Goal: Task Accomplishment & Management: Manage account settings

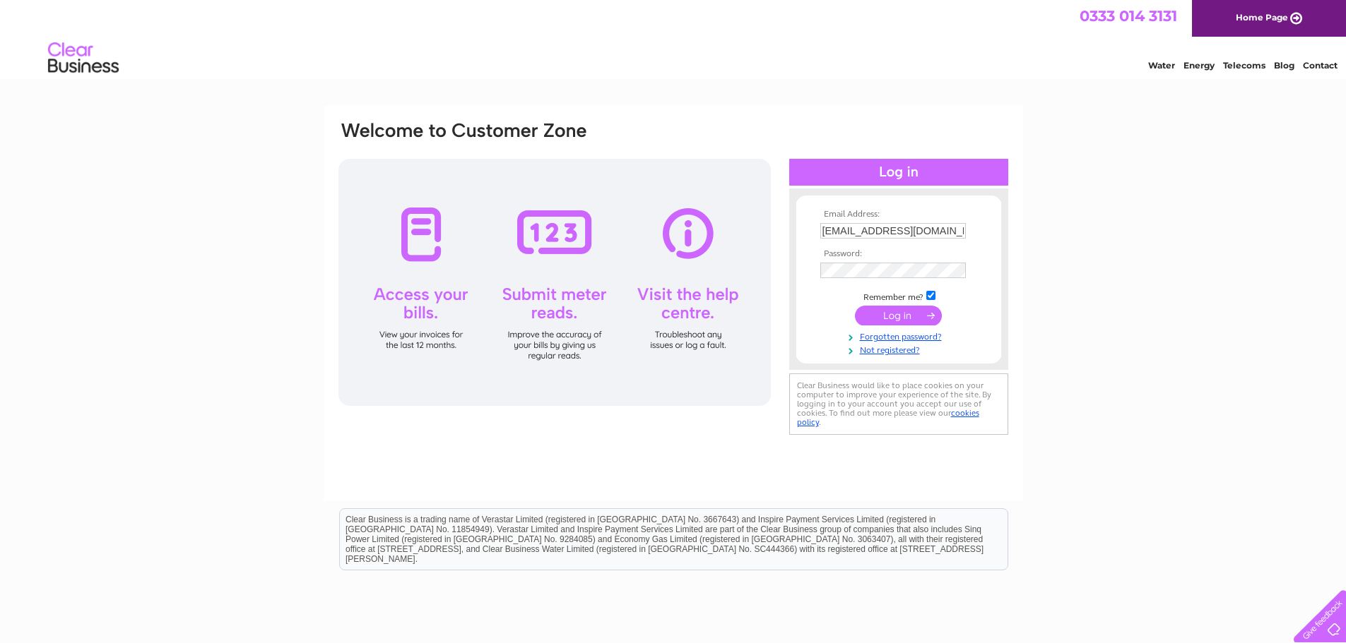
click at [924, 316] on input "submit" at bounding box center [898, 316] width 87 height 20
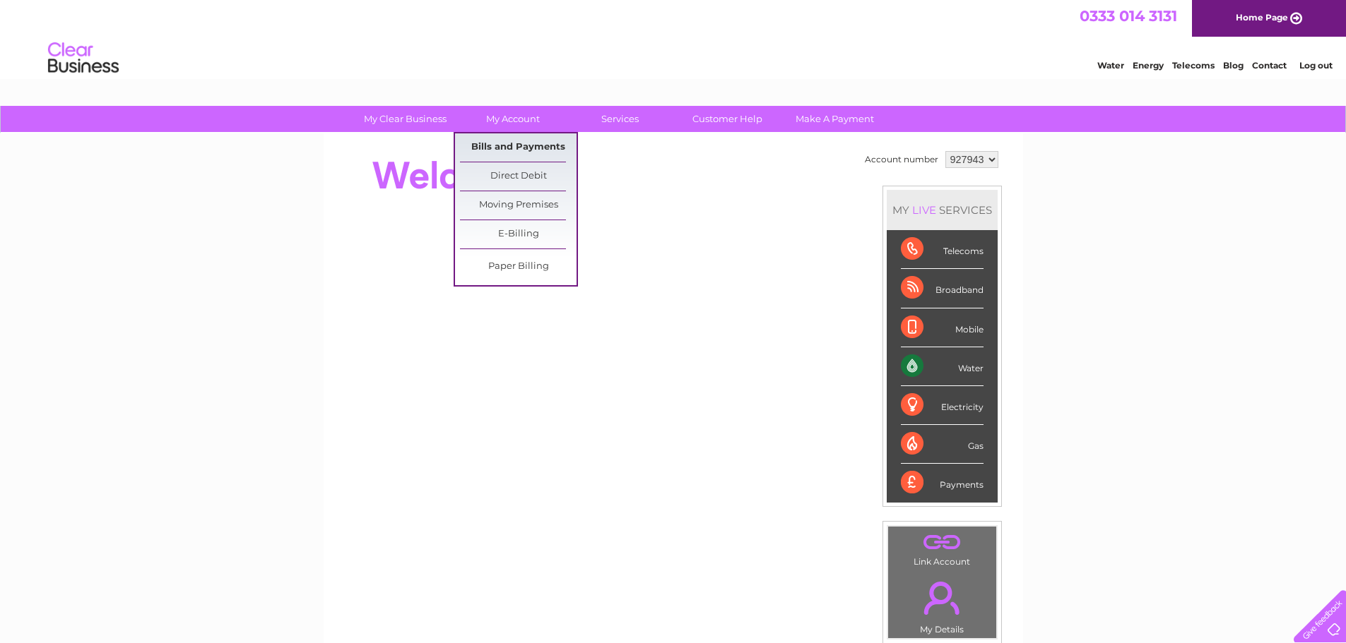
click at [524, 144] on link "Bills and Payments" at bounding box center [518, 147] width 117 height 28
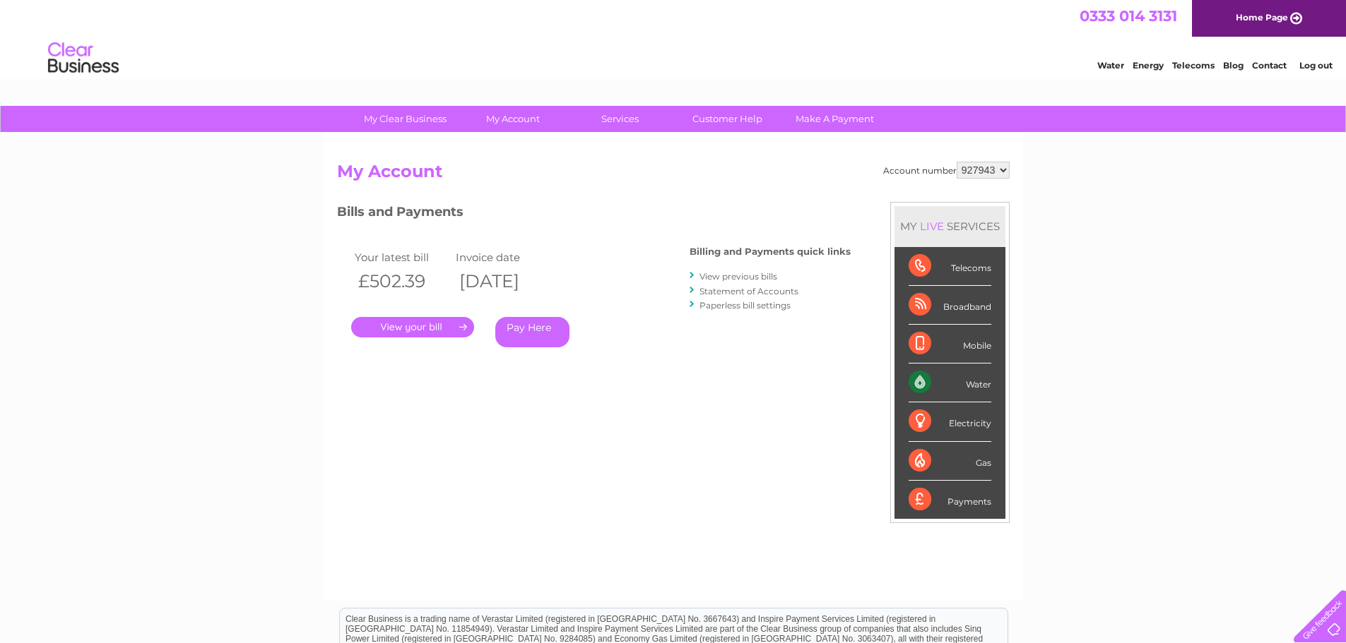
click at [437, 326] on link "." at bounding box center [412, 327] width 123 height 20
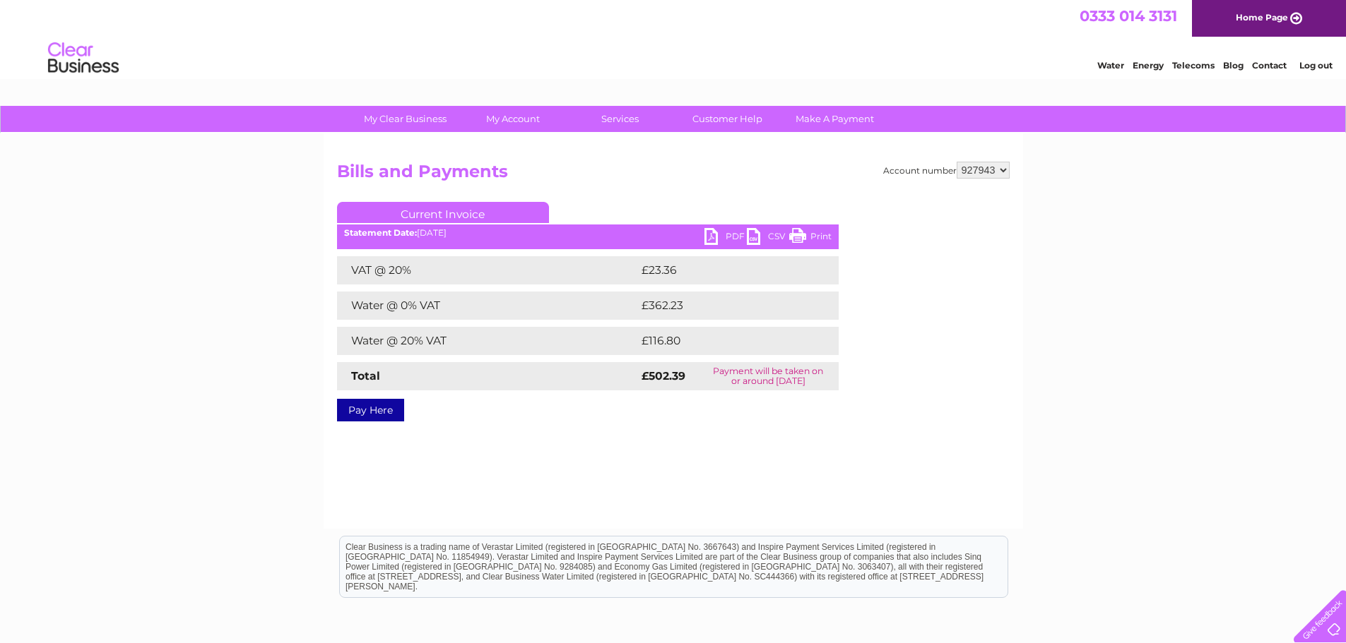
click at [726, 238] on link "PDF" at bounding box center [725, 238] width 42 height 20
